Goal: Find specific page/section: Find specific page/section

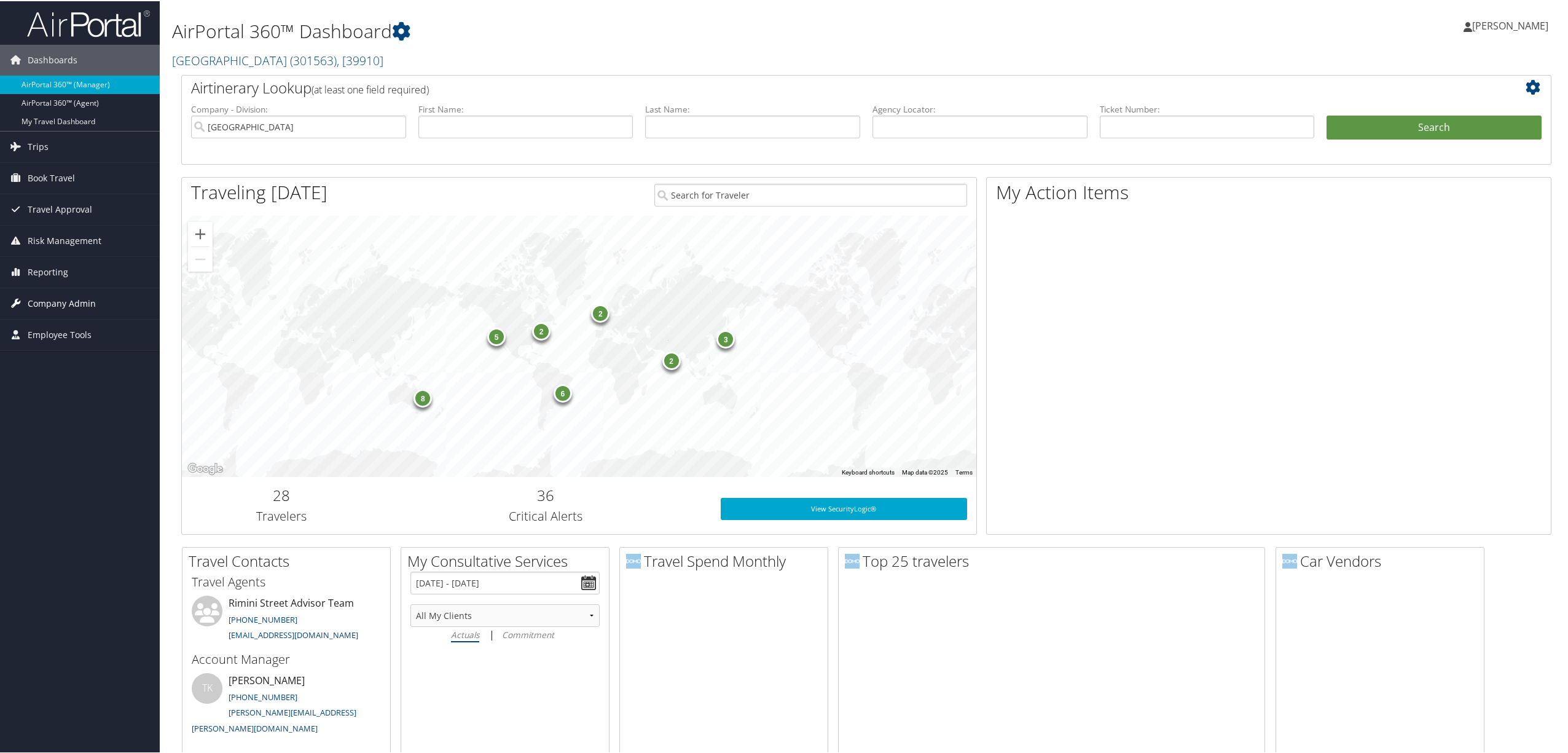
click at [82, 300] on span "Company Admin" at bounding box center [61, 303] width 68 height 31
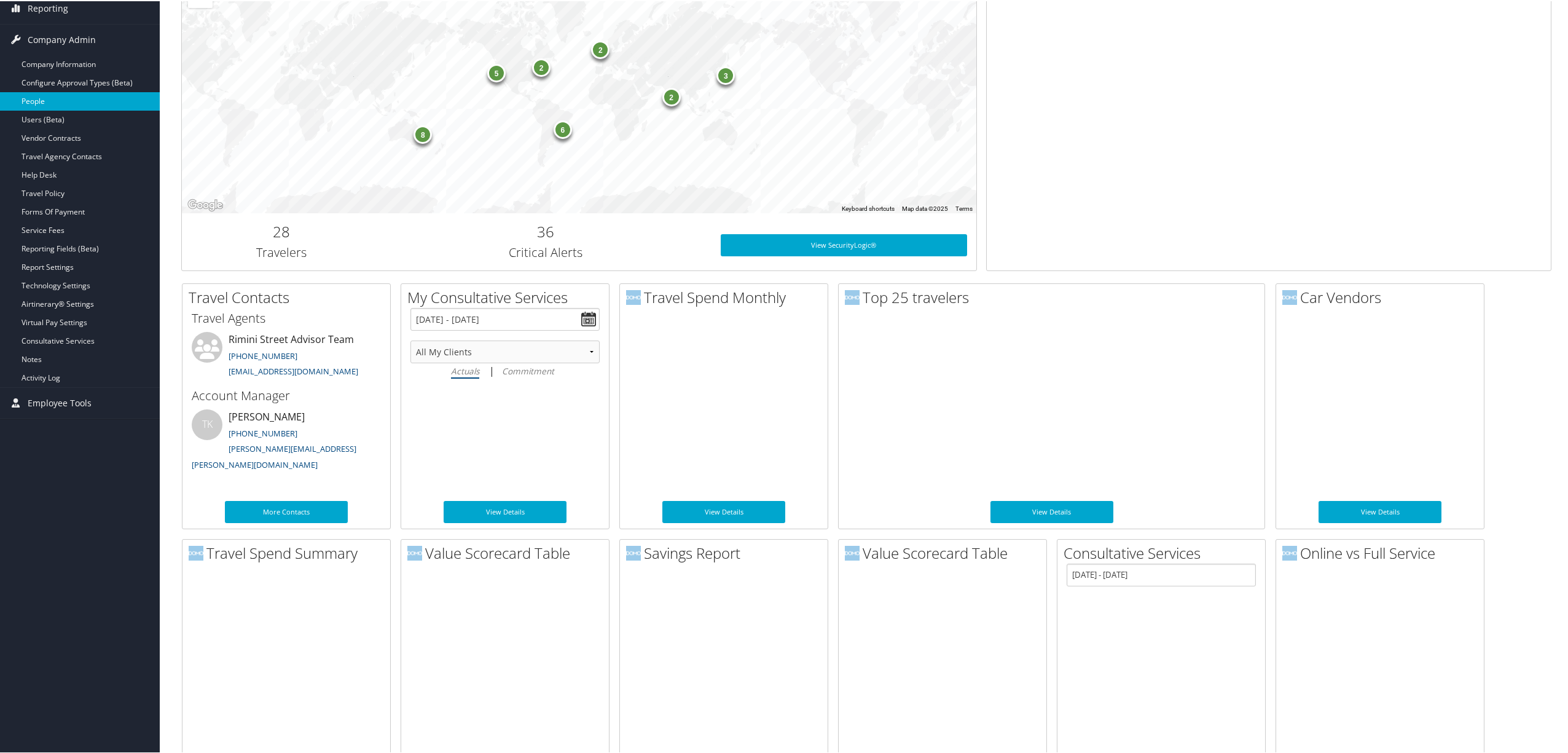
scroll to position [328, 0]
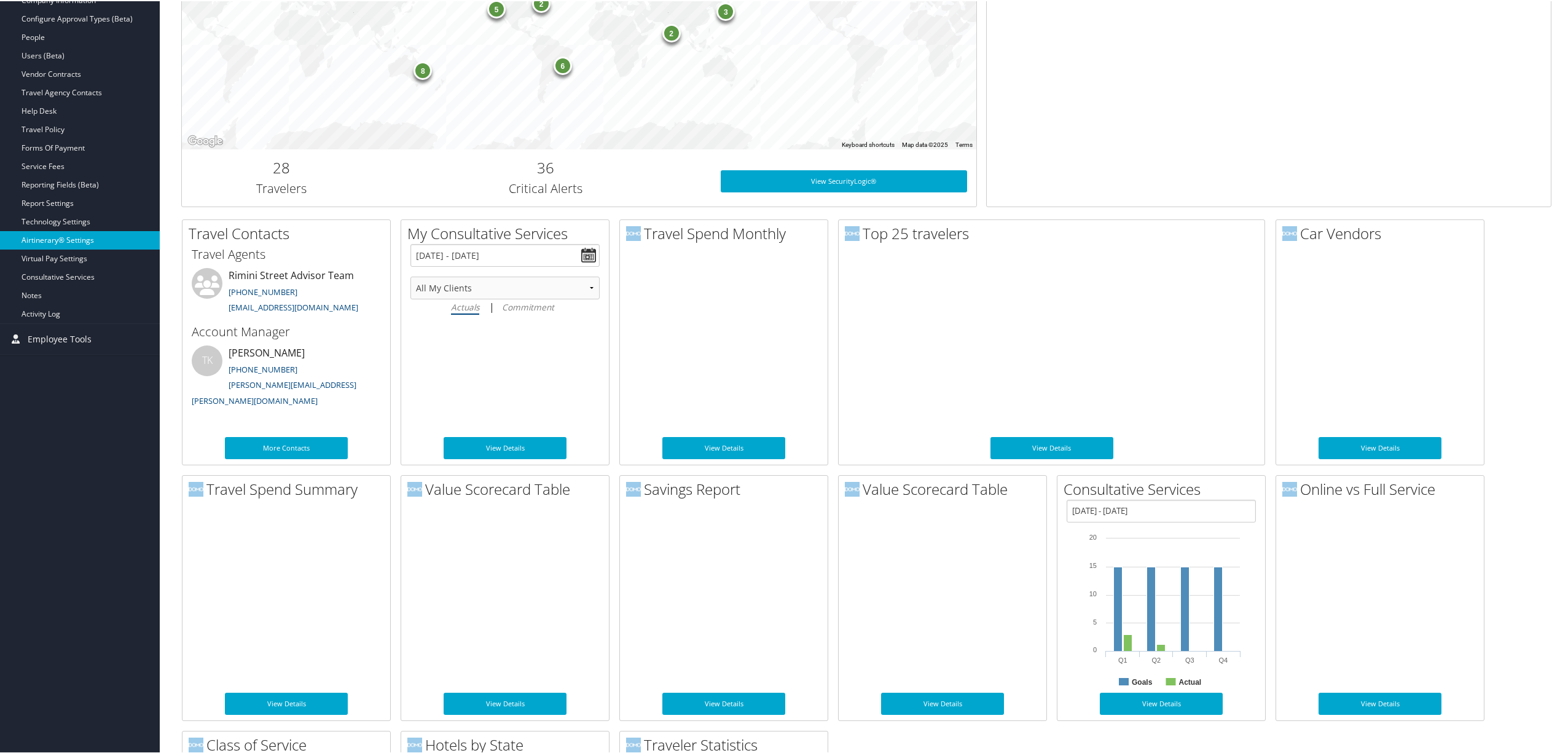
click at [67, 235] on link "Airtinerary® Settings" at bounding box center [80, 239] width 160 height 19
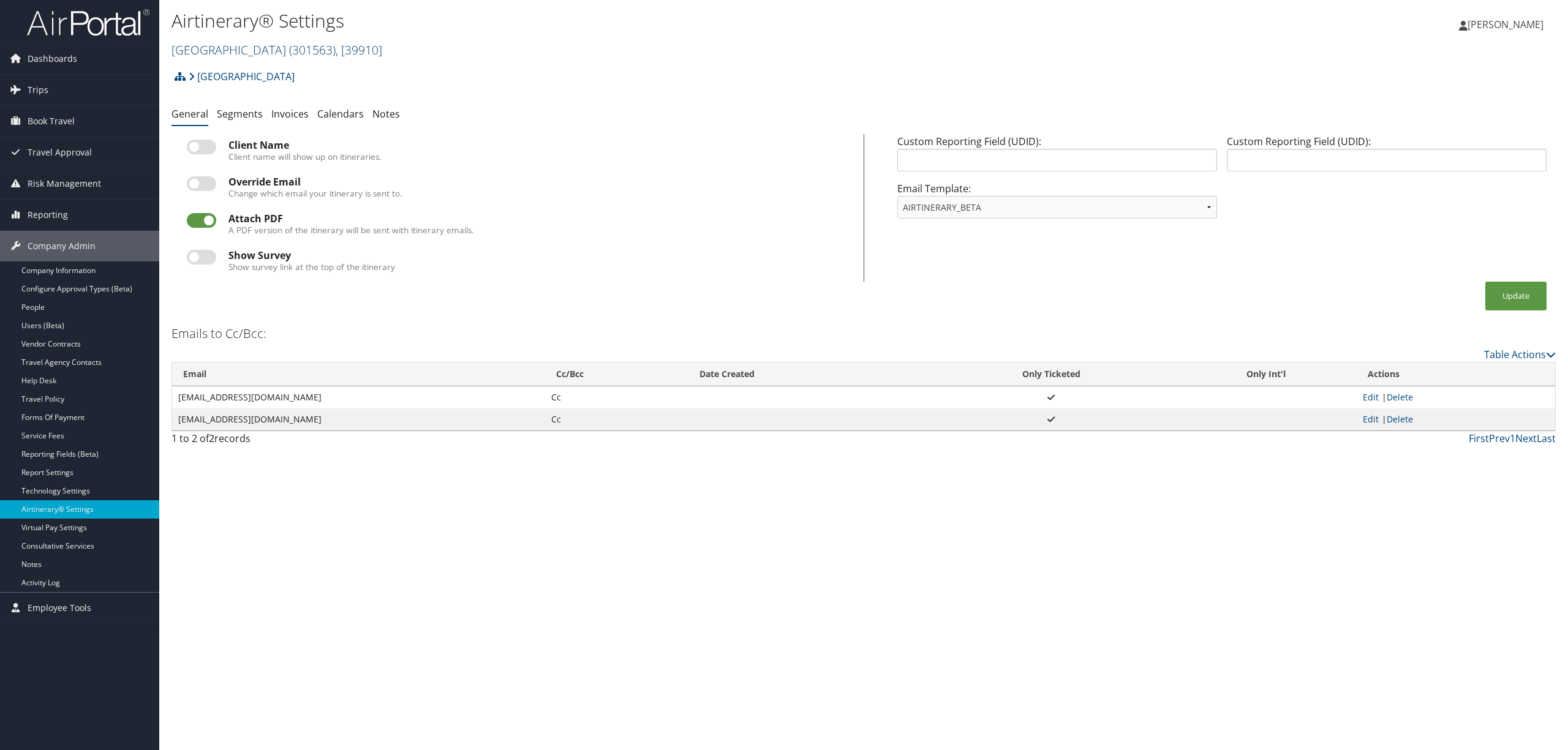
click at [336, 48] on span ", [ 39910 ]" at bounding box center [358, 49] width 46 height 16
click at [273, 67] on input "search" at bounding box center [252, 72] width 161 height 23
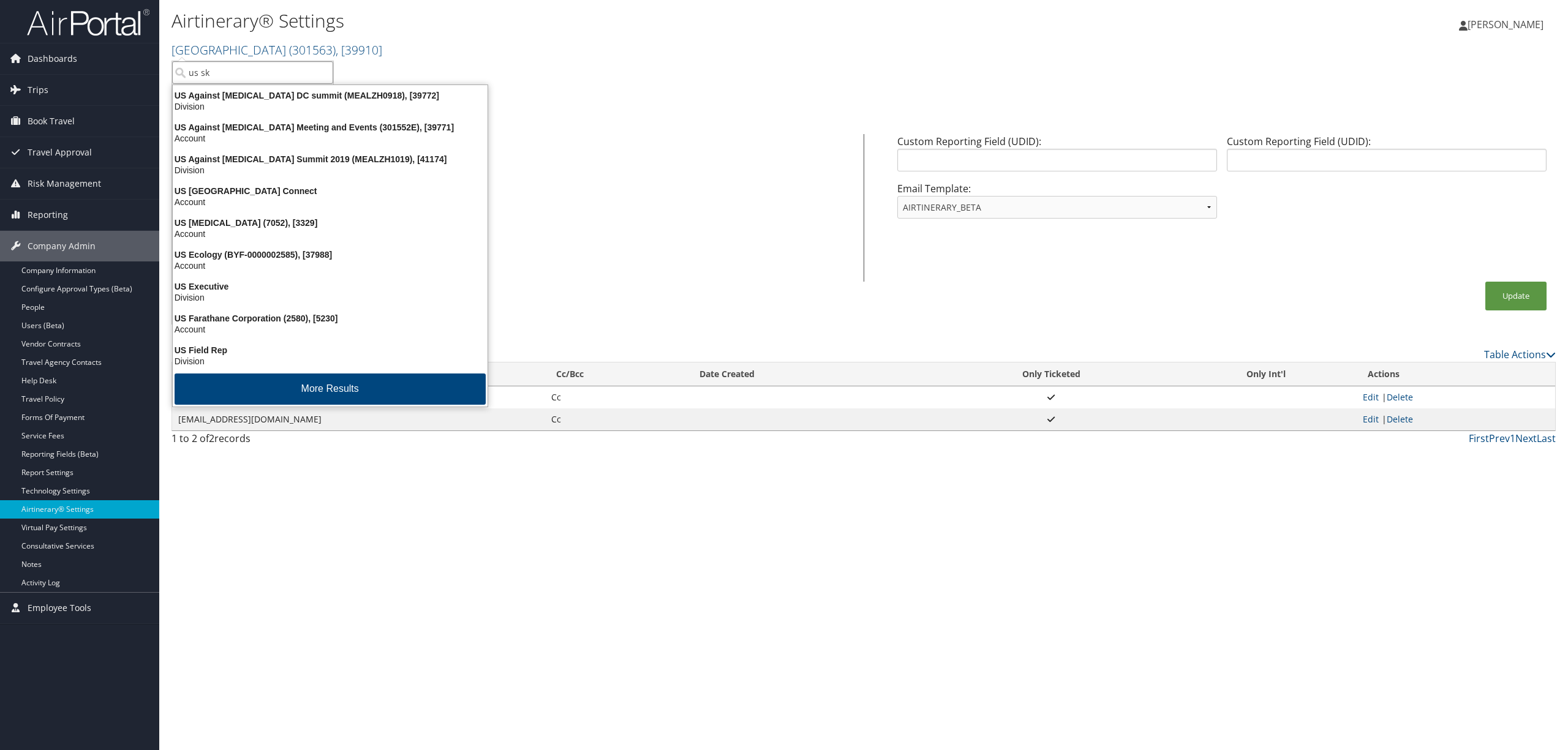
type input "us ski"
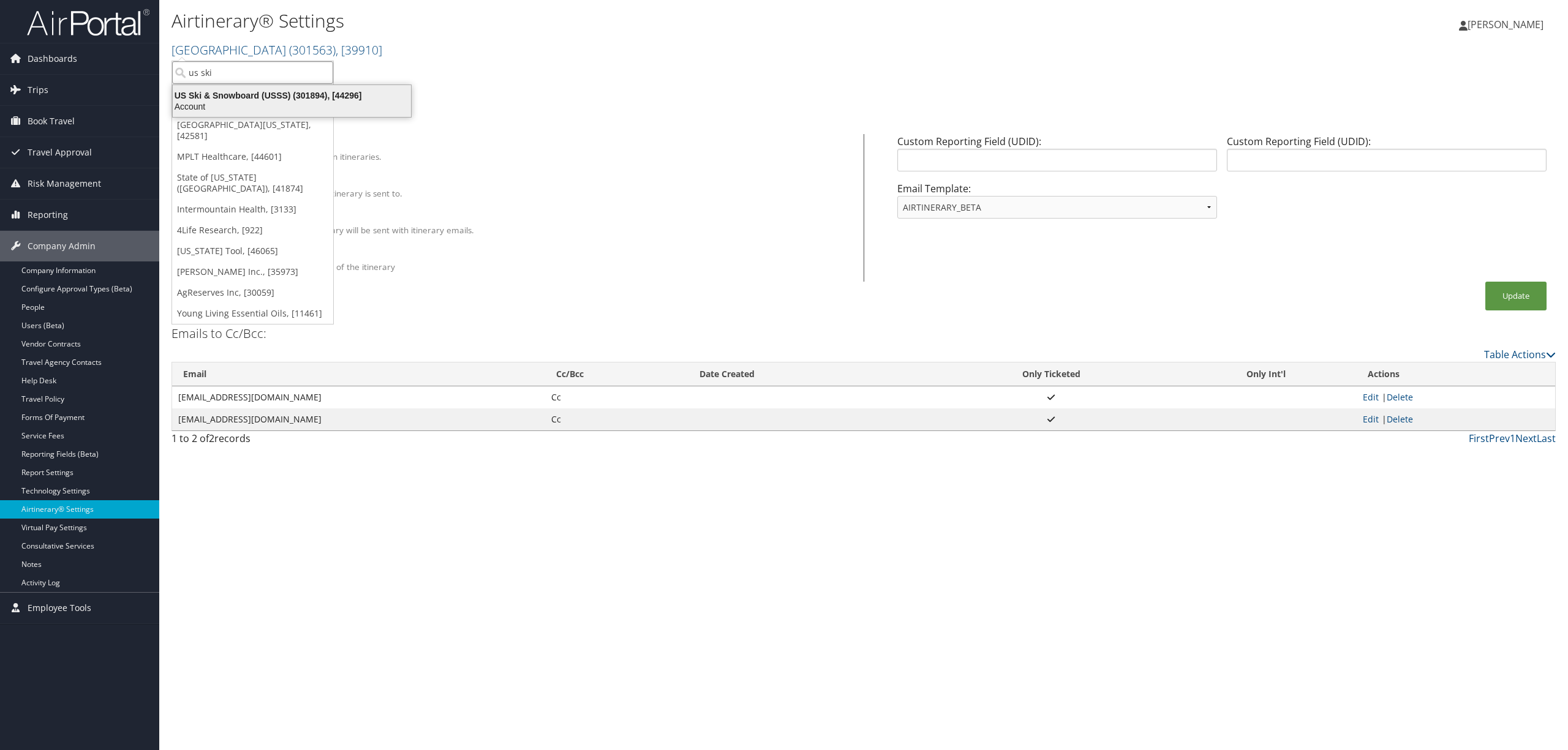
click at [273, 97] on div "US Ski & Snowboard (USSS) (301894), [44296]" at bounding box center [291, 95] width 253 height 11
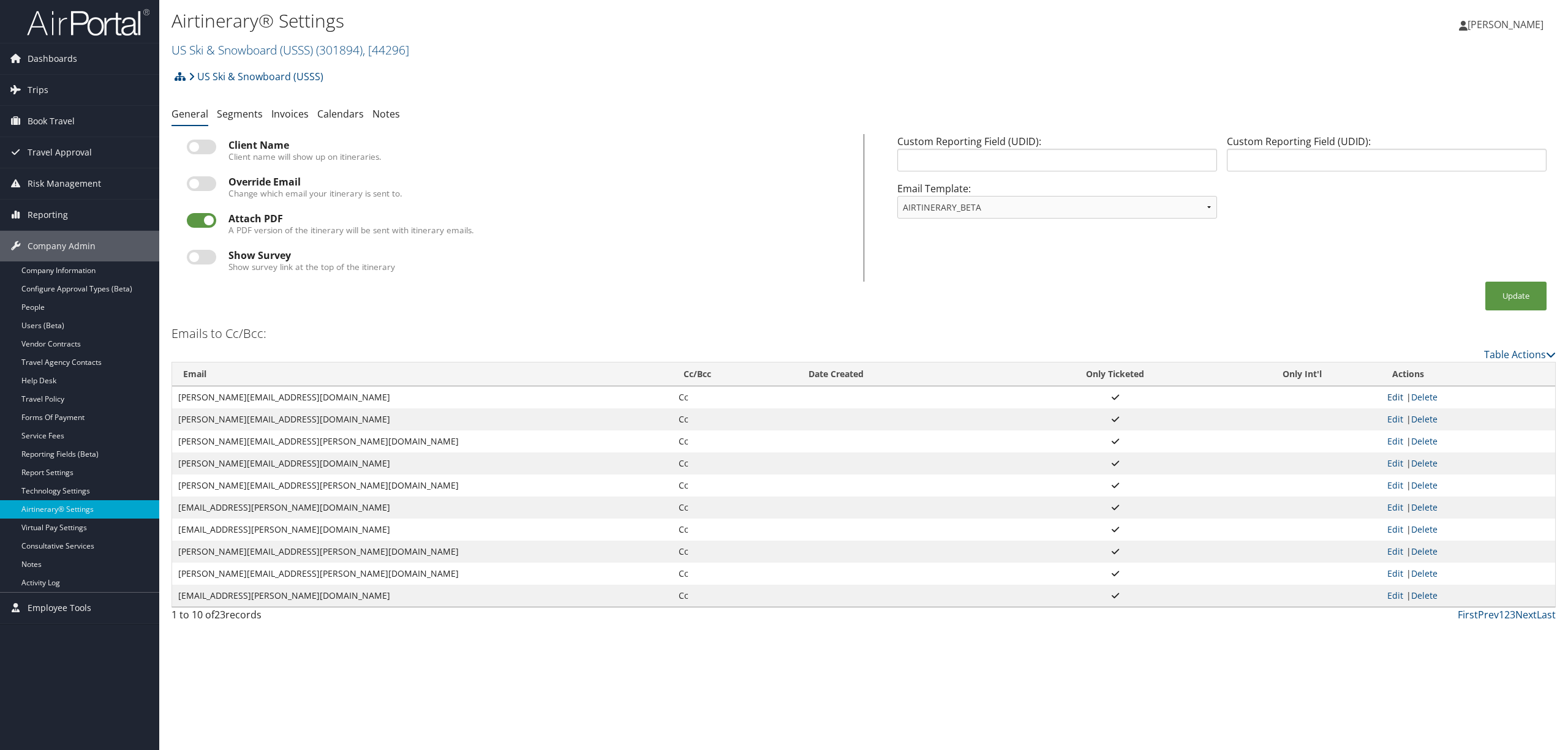
click at [1394, 393] on link "Edit" at bounding box center [1395, 397] width 16 height 12
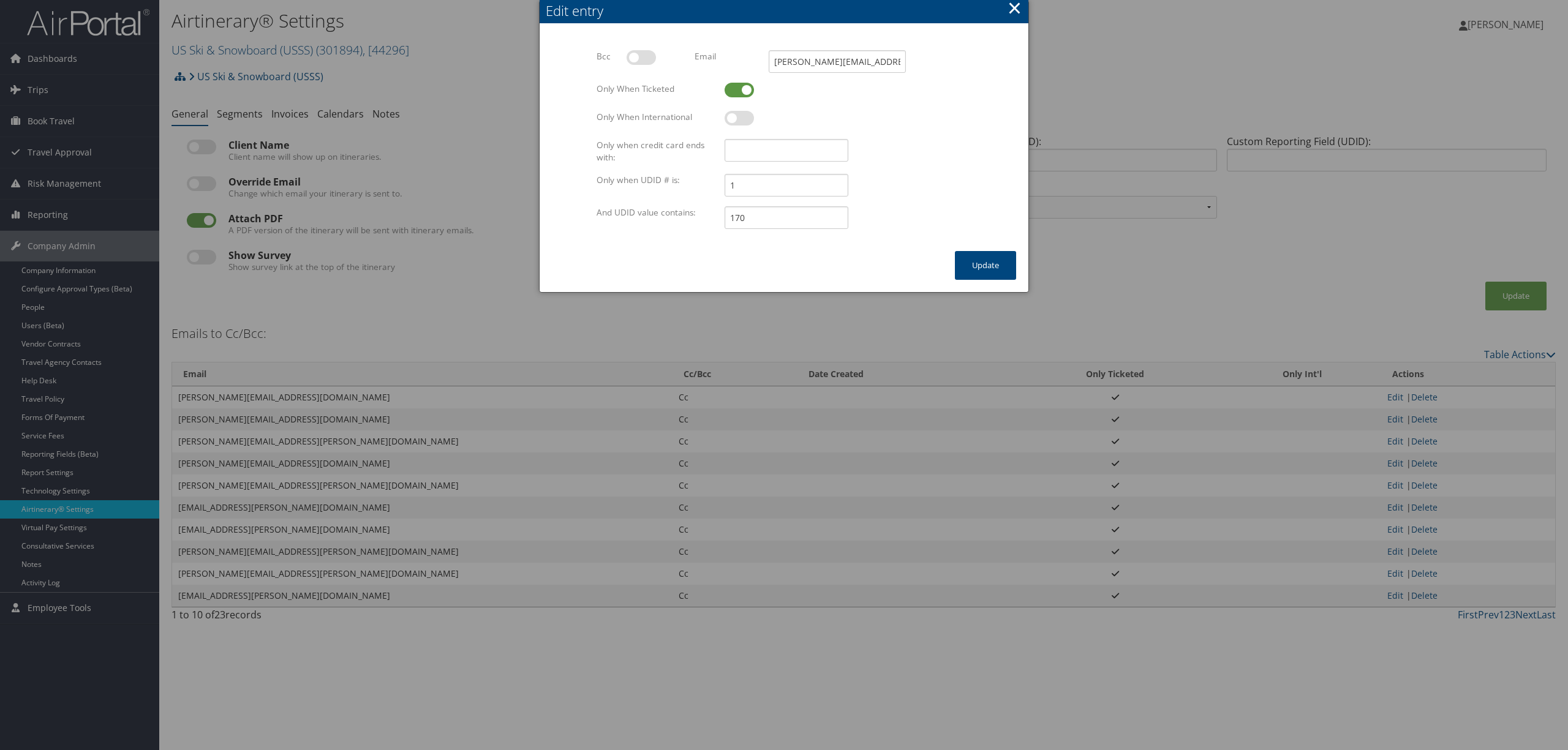
click at [1017, 10] on button "×" at bounding box center [1014, 7] width 14 height 24
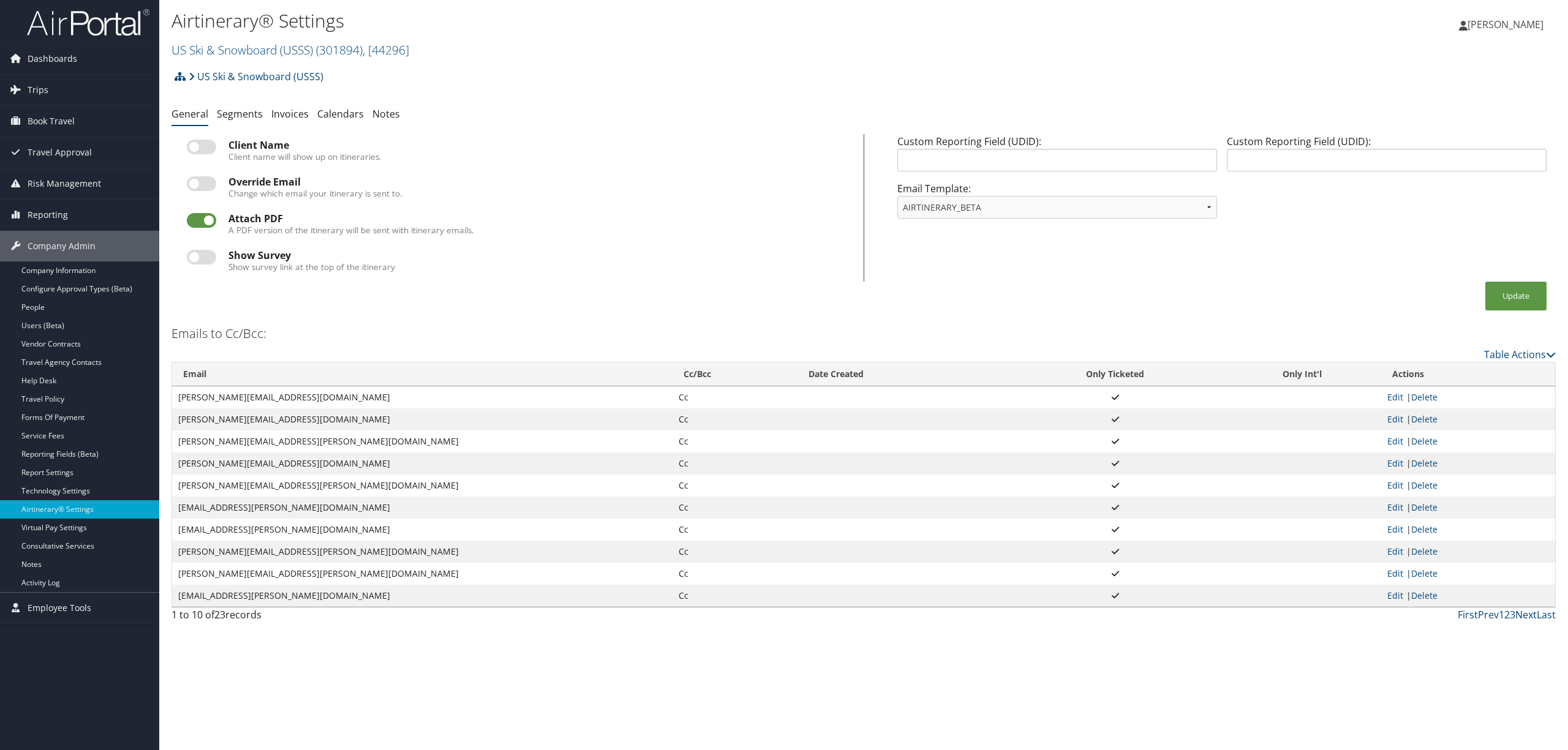
click at [1527, 612] on link "Next" at bounding box center [1525, 615] width 21 height 13
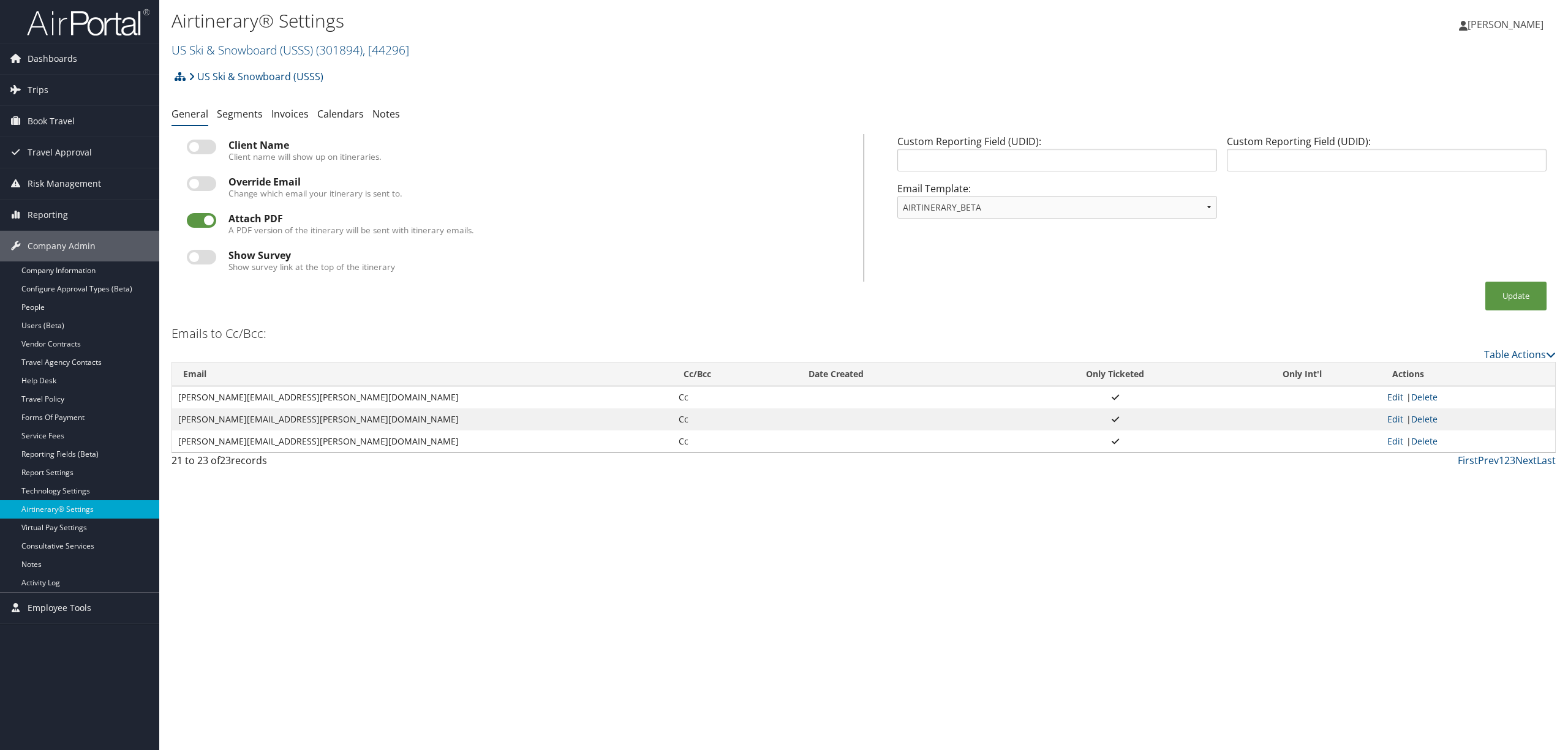
click at [1394, 393] on link "Edit" at bounding box center [1395, 397] width 16 height 12
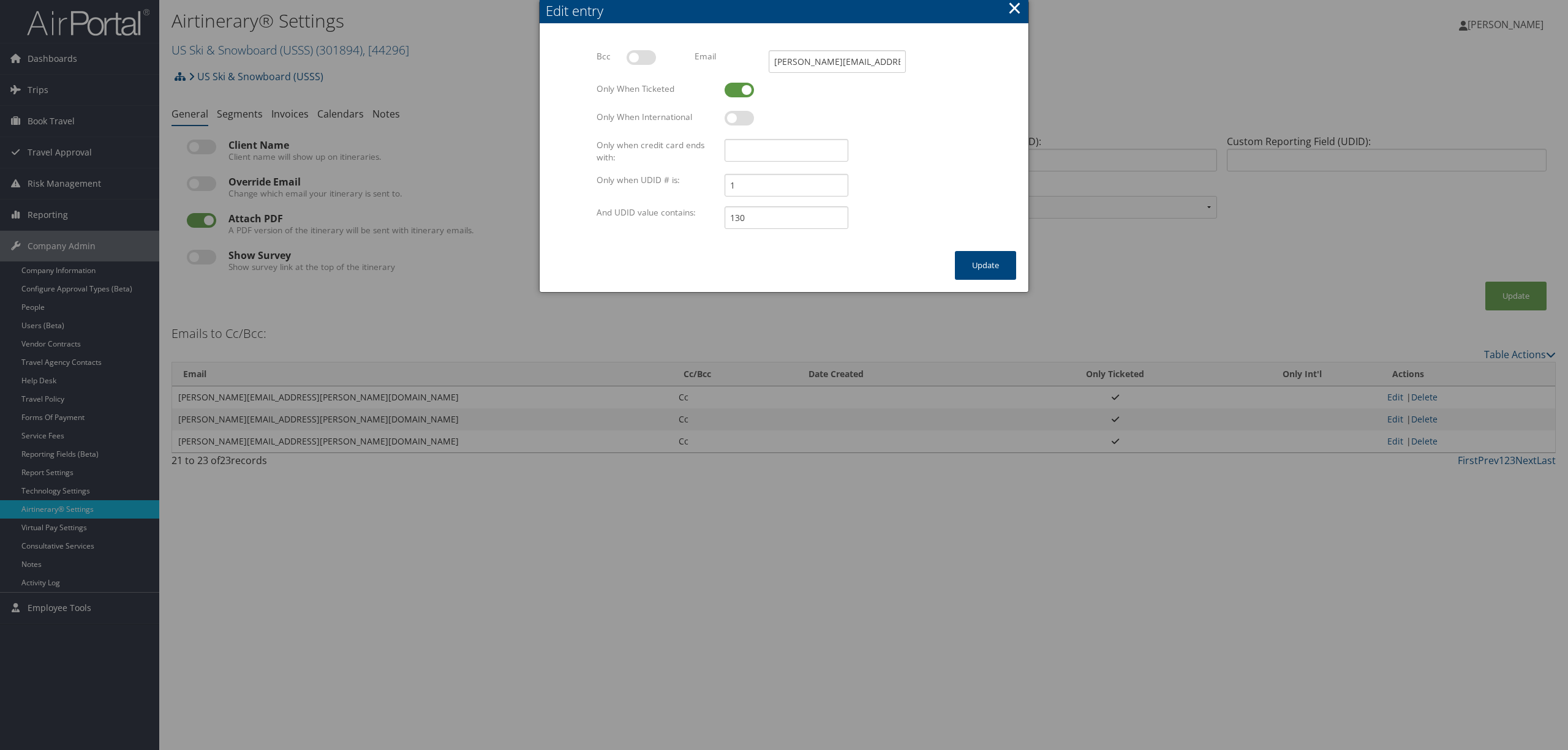
click at [1013, 4] on button "×" at bounding box center [1014, 7] width 14 height 24
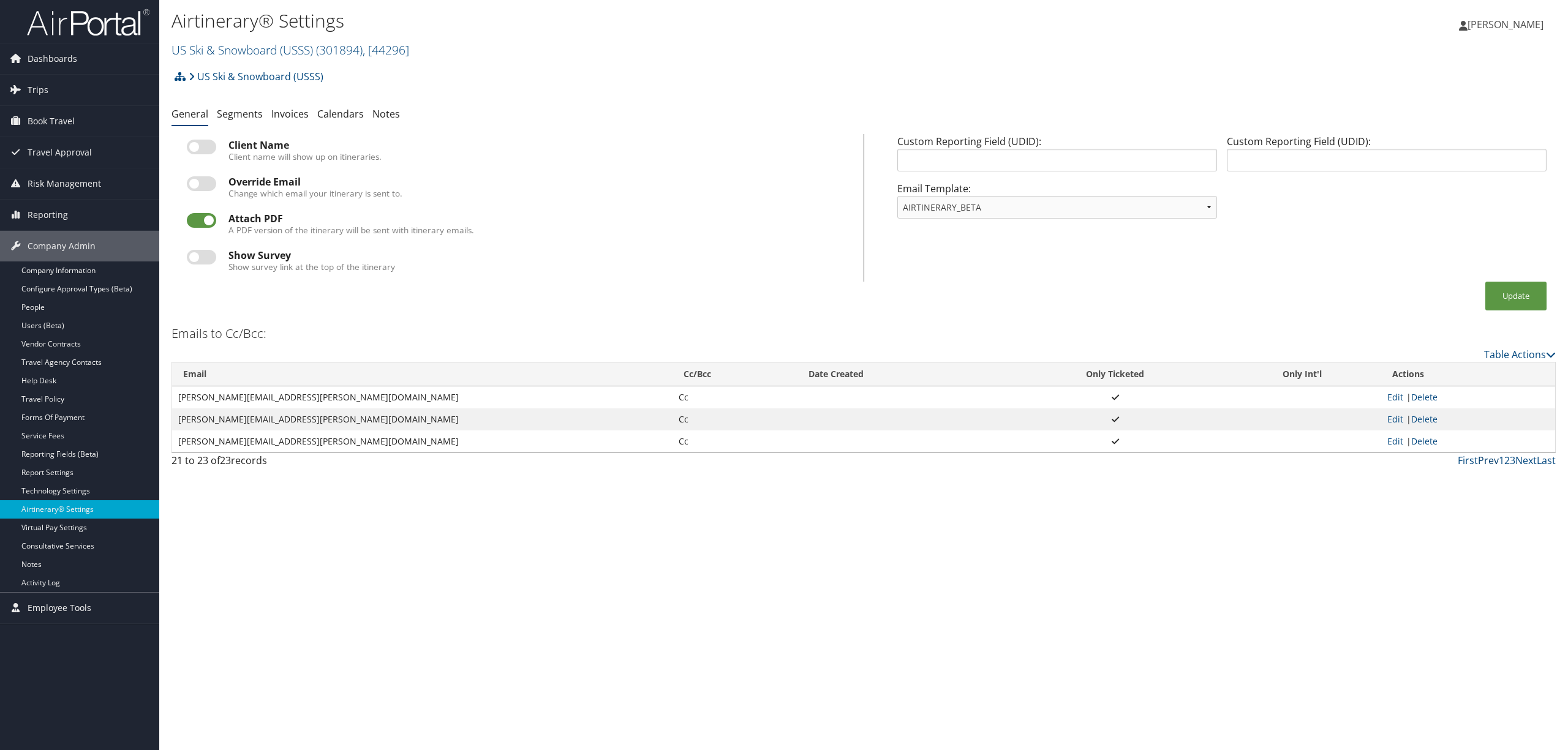
click at [1483, 462] on link "Prev" at bounding box center [1488, 460] width 21 height 13
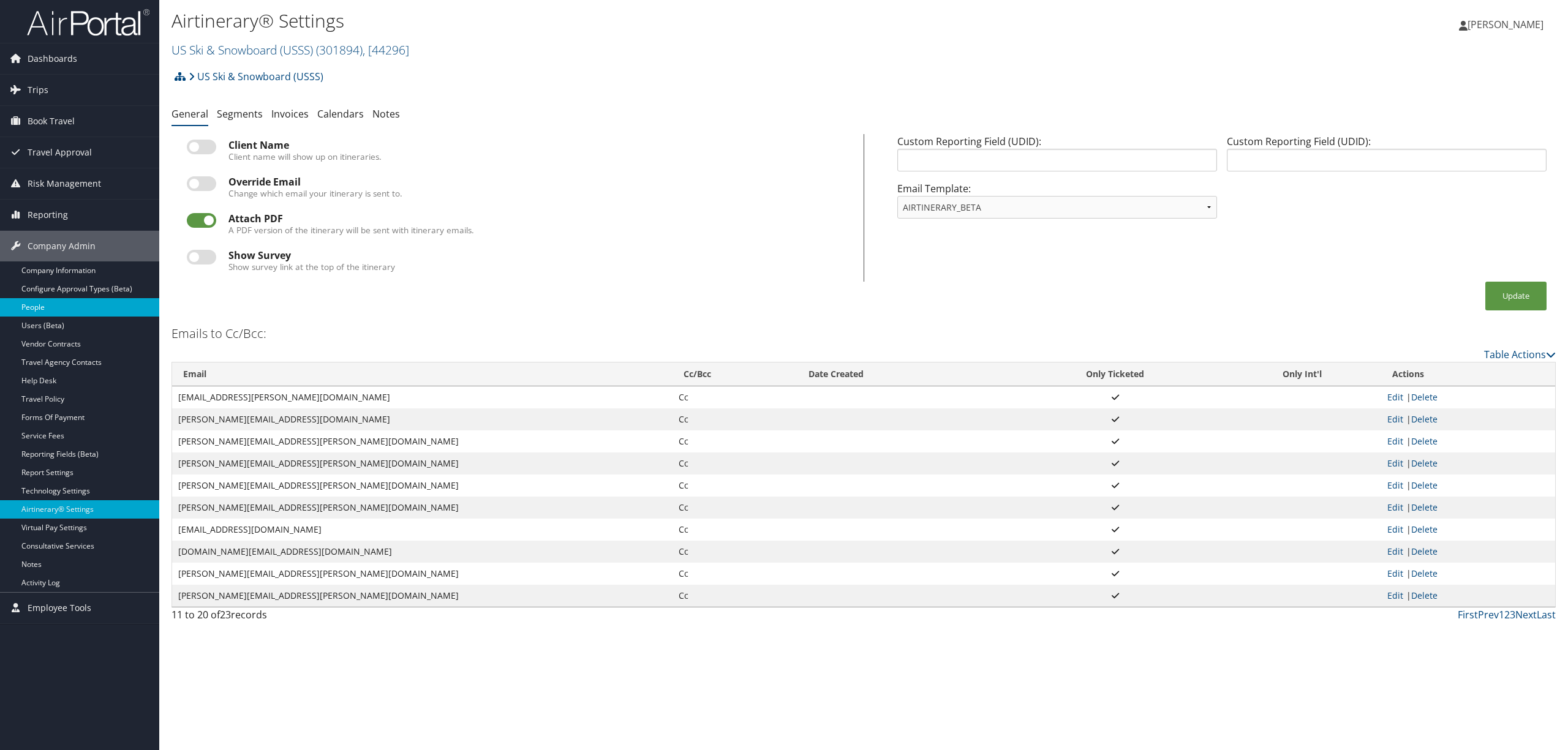
click at [52, 302] on link "People" at bounding box center [80, 307] width 159 height 18
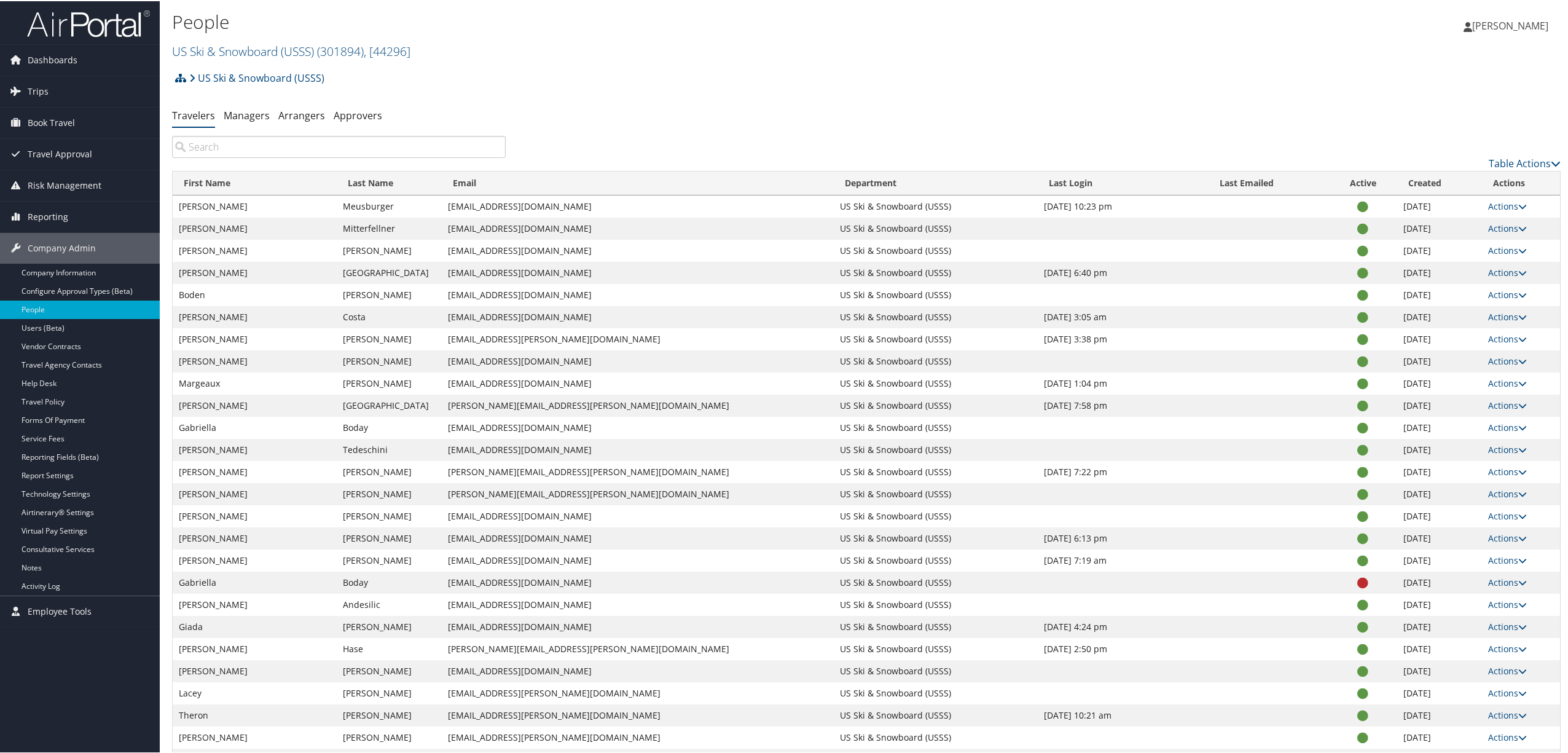
click at [279, 143] on input "search" at bounding box center [339, 146] width 334 height 22
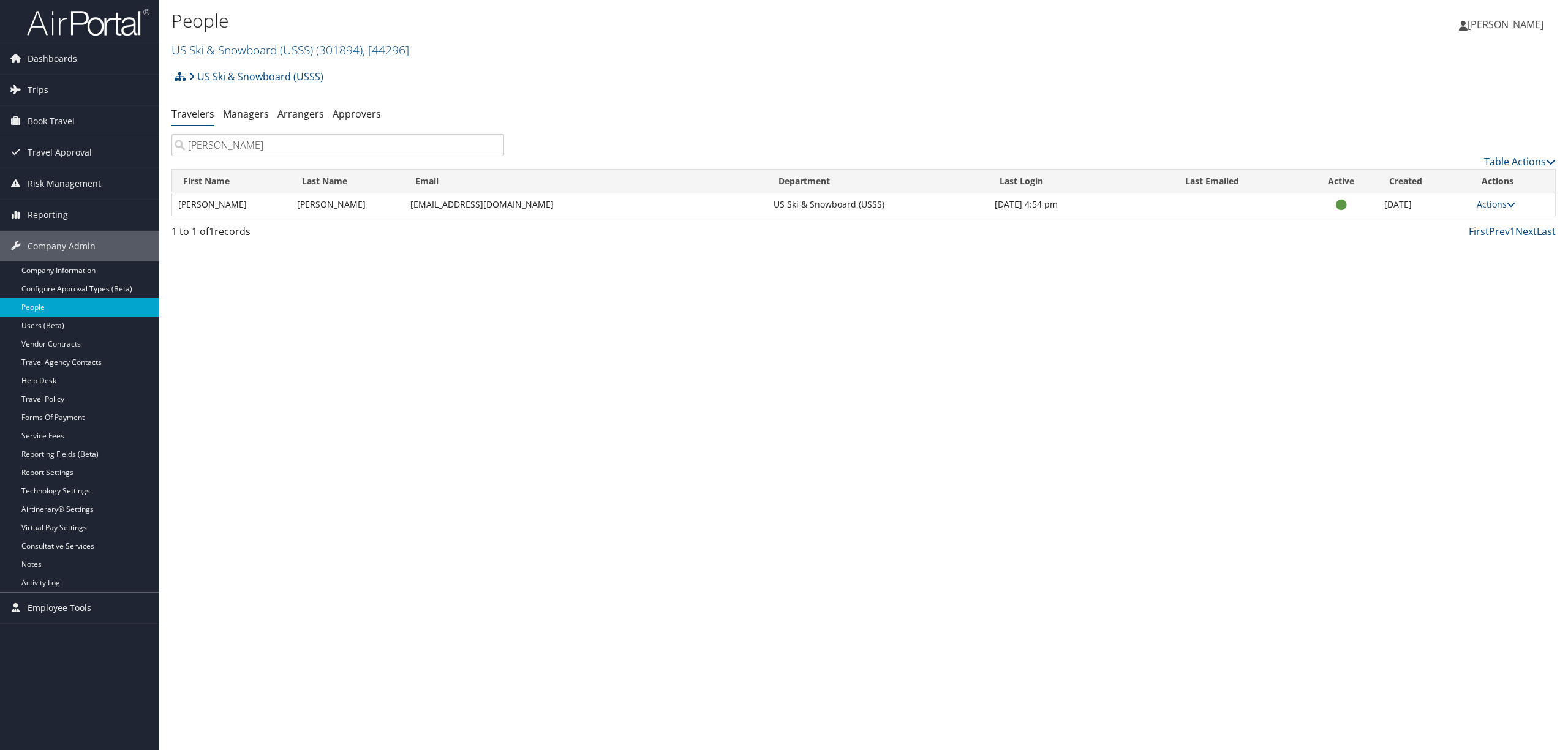
type input "[PERSON_NAME]"
